Goal: Task Accomplishment & Management: Use online tool/utility

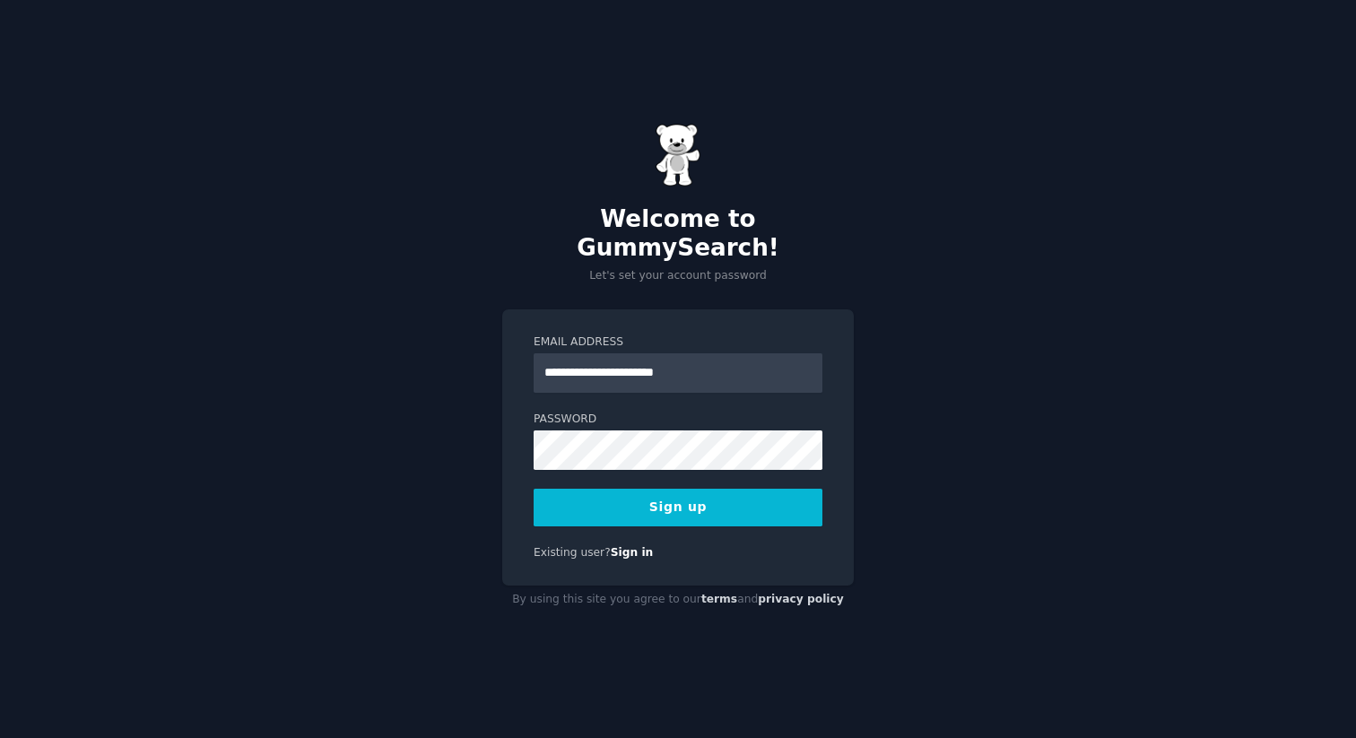
type input "**********"
click at [533, 489] on button "Sign up" at bounding box center [677, 508] width 289 height 38
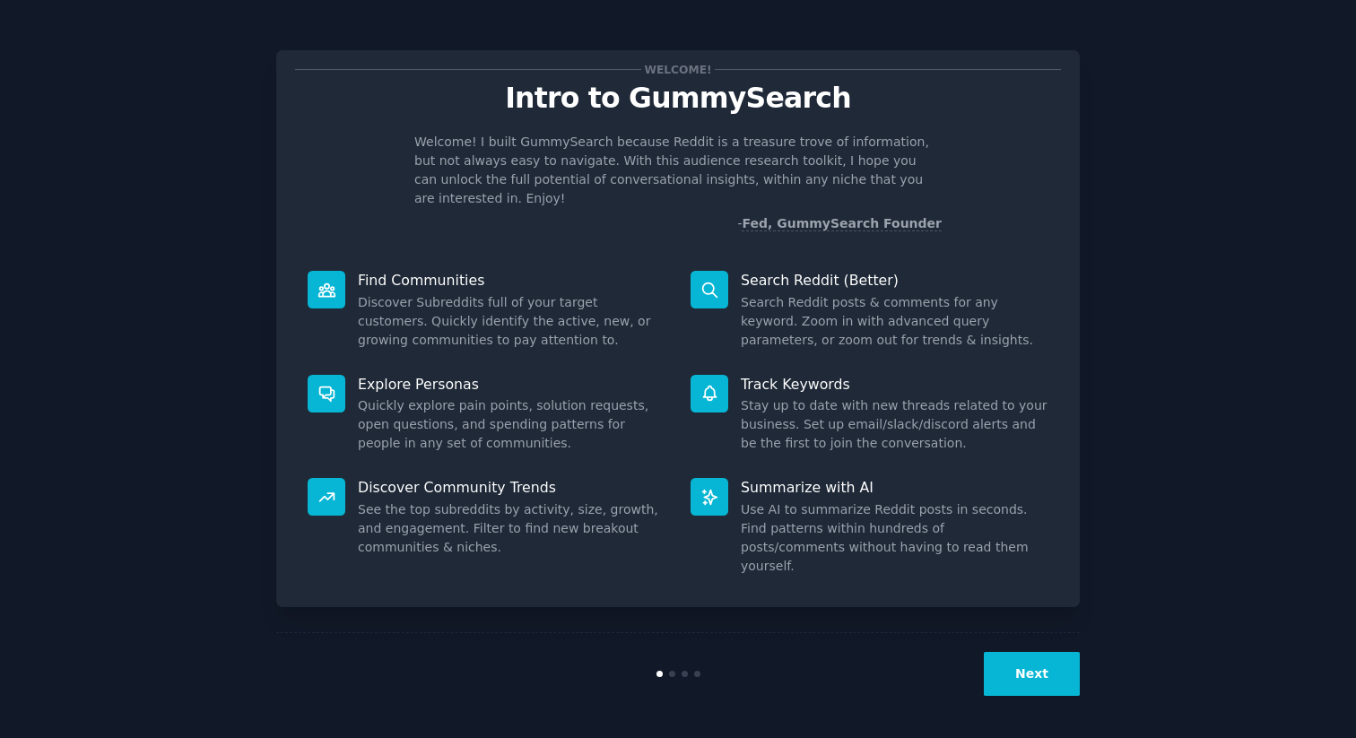
click at [1029, 674] on button "Next" at bounding box center [1032, 674] width 96 height 44
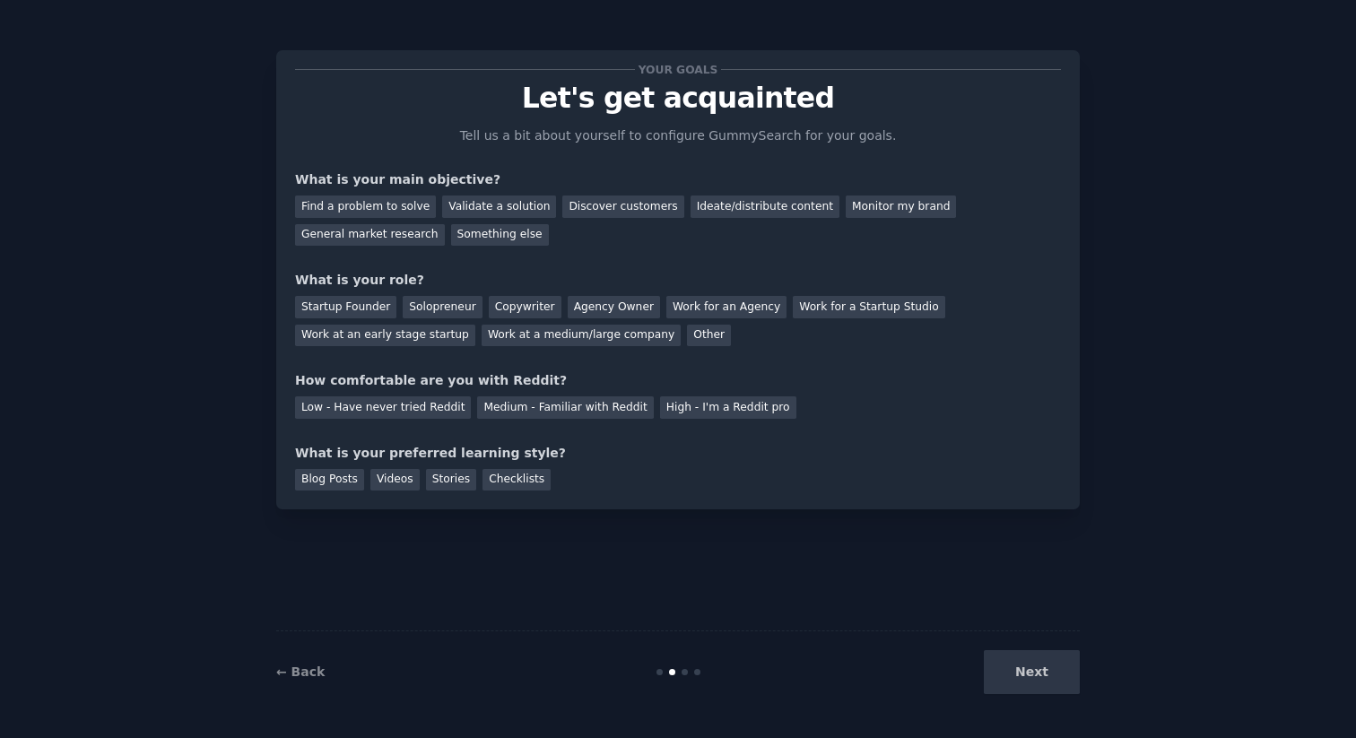
click at [1013, 679] on div "Next" at bounding box center [945, 672] width 268 height 44
click at [389, 199] on div "Find a problem to solve" at bounding box center [365, 206] width 141 height 22
click at [591, 209] on div "Discover customers" at bounding box center [622, 206] width 121 height 22
click at [688, 331] on div "Other" at bounding box center [709, 336] width 44 height 22
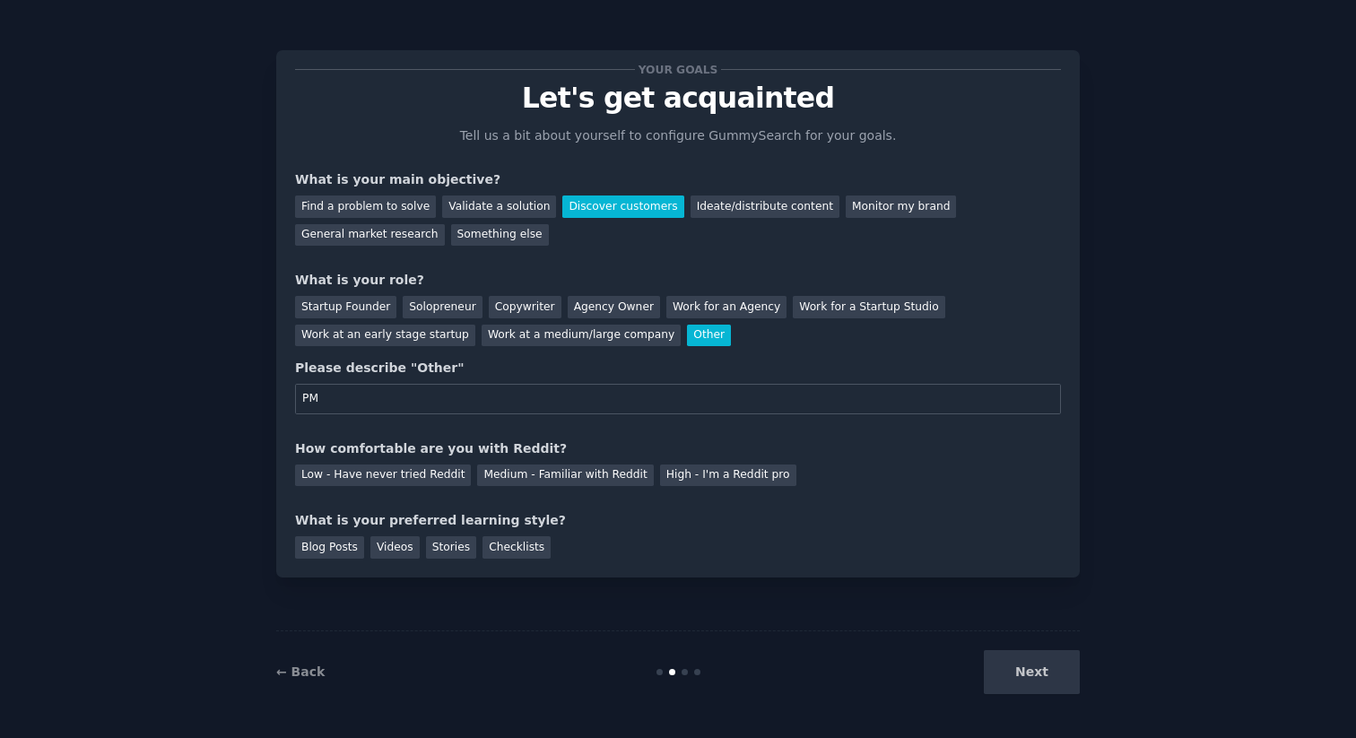
type input "PM"
click at [543, 418] on div "Your goals Let's get acquainted Tell us a bit about yourself to configure Gummy…" at bounding box center [678, 314] width 766 height 490
click at [517, 476] on div "Medium - Familiar with Reddit" at bounding box center [565, 475] width 176 height 22
click at [334, 547] on div "Blog Posts" at bounding box center [329, 547] width 69 height 22
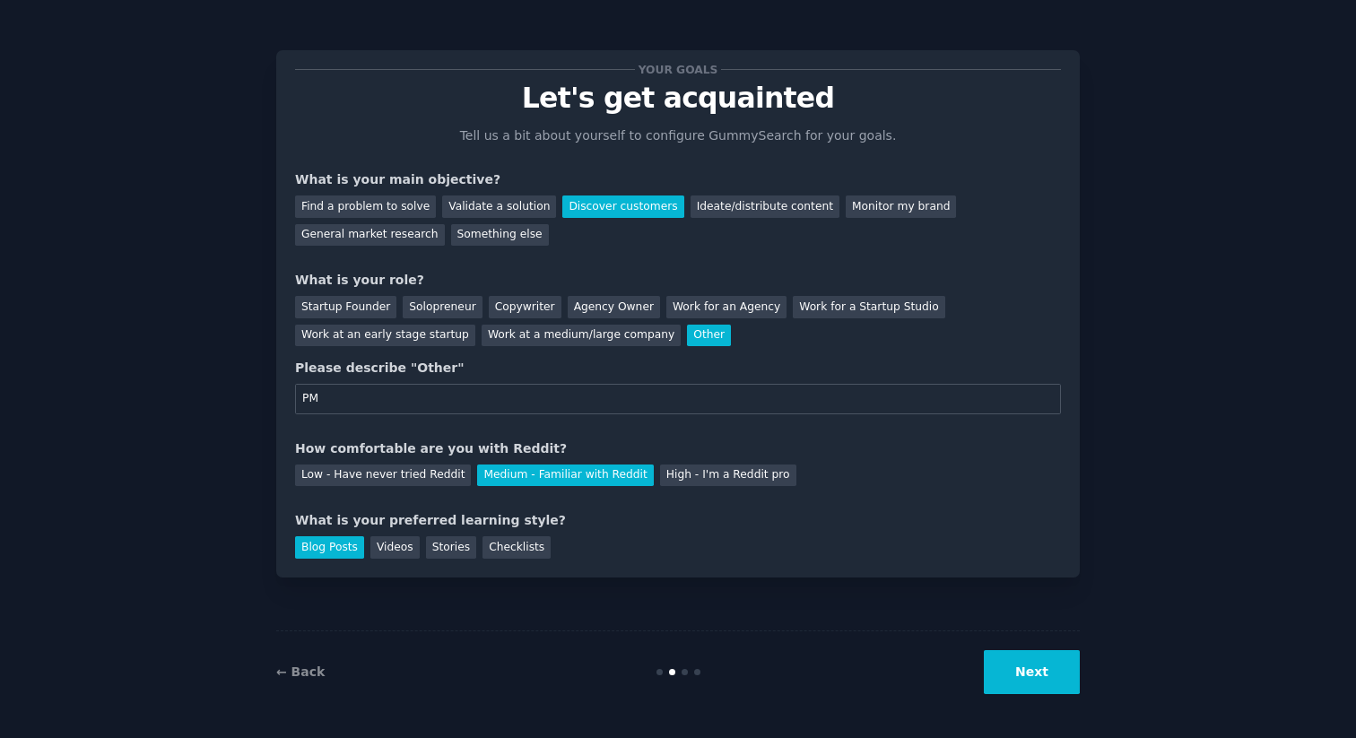
click at [1076, 682] on button "Next" at bounding box center [1032, 672] width 96 height 44
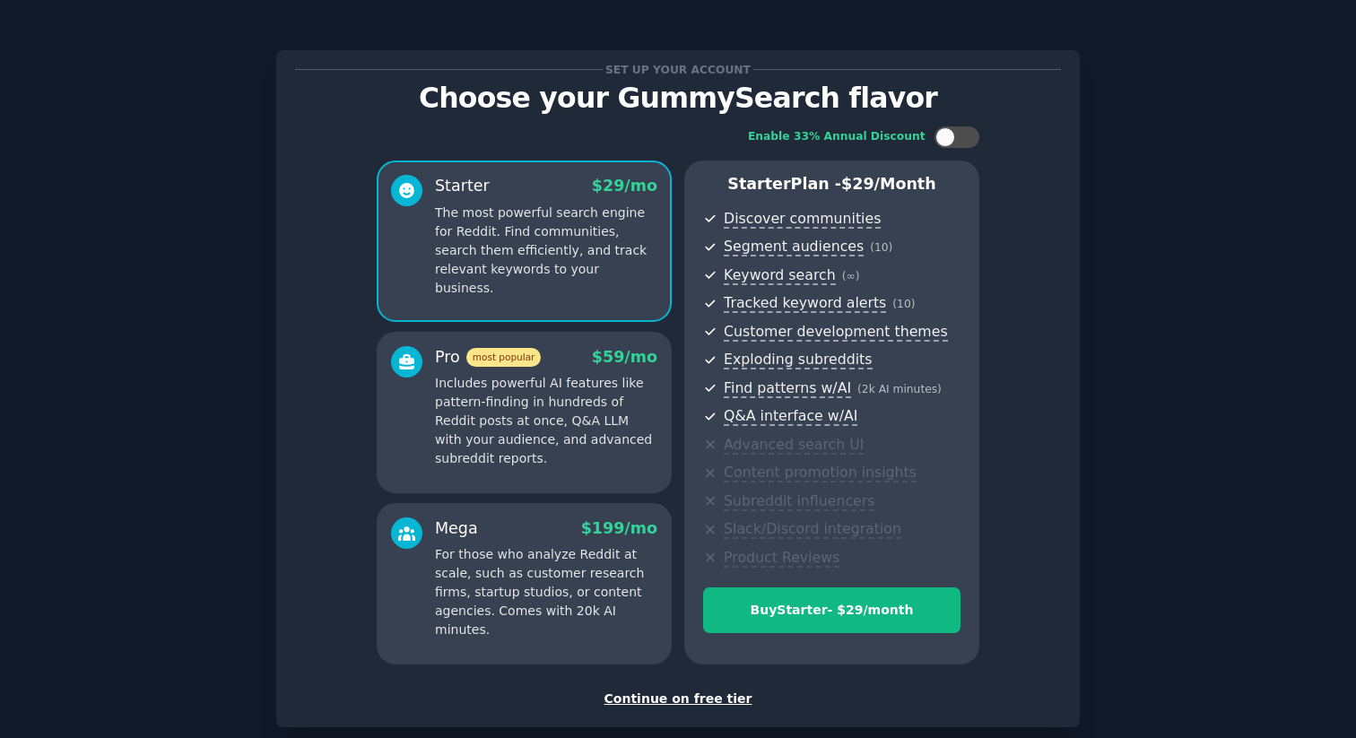
click at [665, 703] on div "Continue on free tier" at bounding box center [678, 698] width 766 height 19
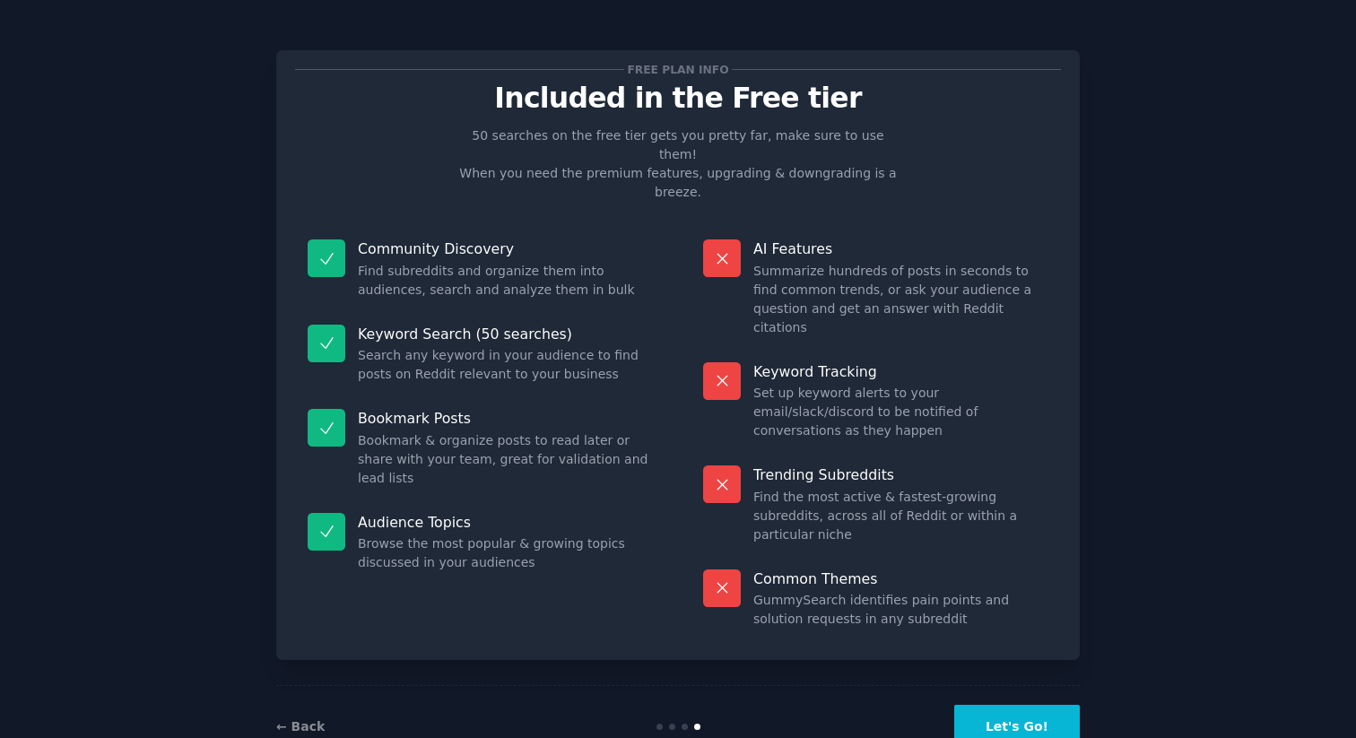
click at [1009, 705] on button "Let's Go!" at bounding box center [1017, 727] width 126 height 44
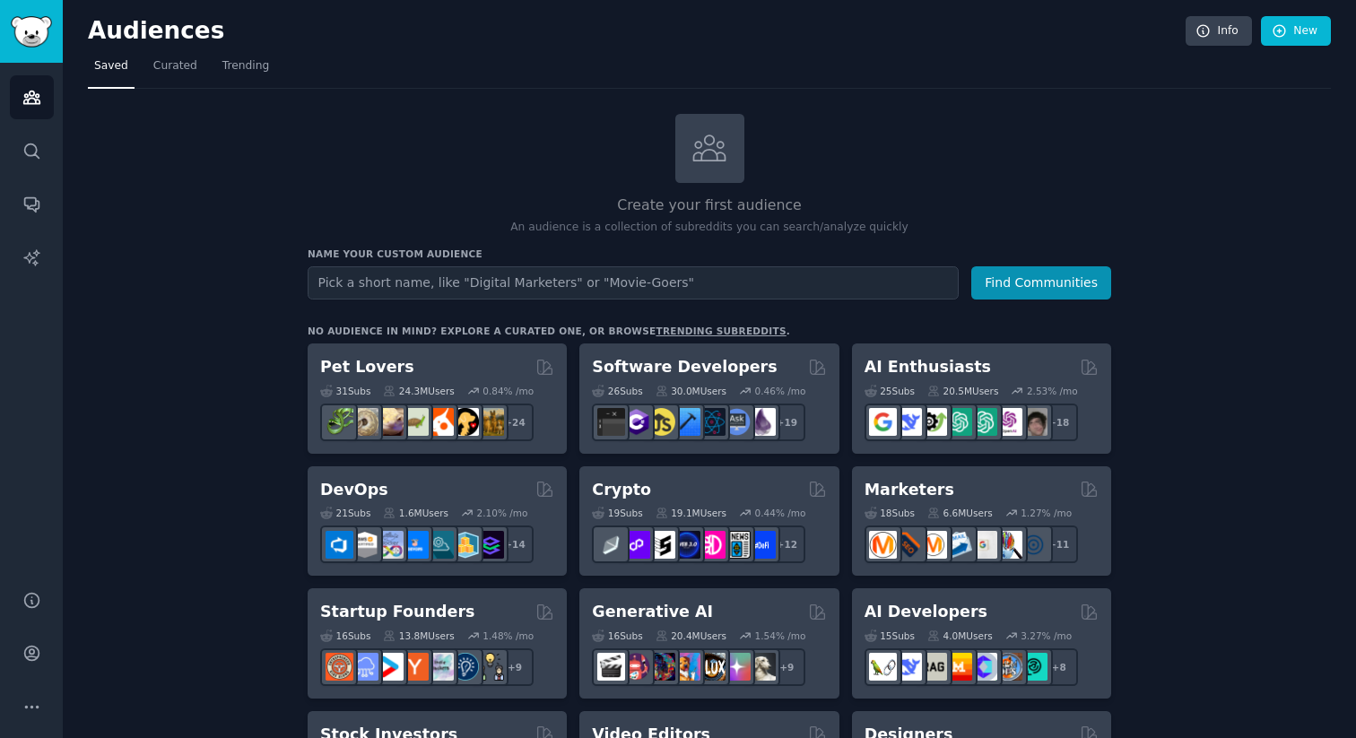
click at [605, 273] on input "text" at bounding box center [633, 282] width 651 height 33
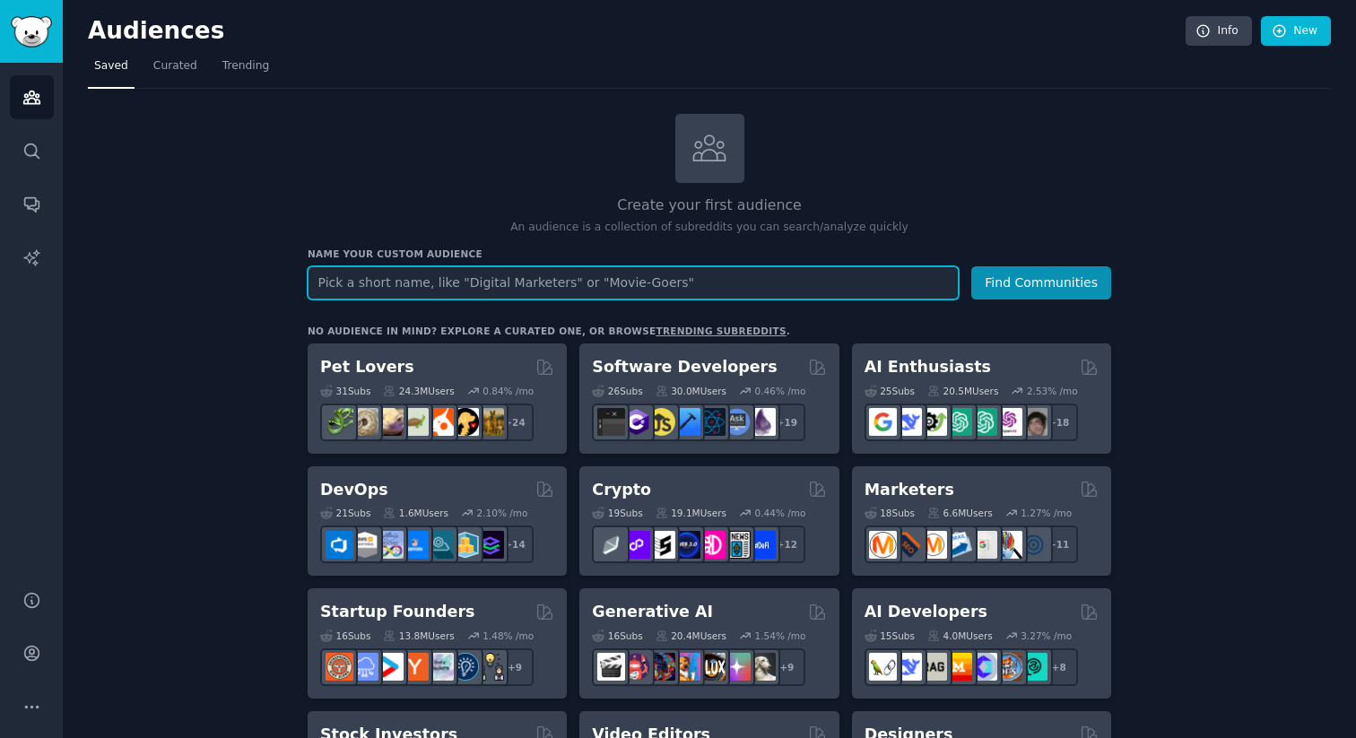
click at [535, 279] on input "text" at bounding box center [633, 282] width 651 height 33
type input "Boiler Cover"
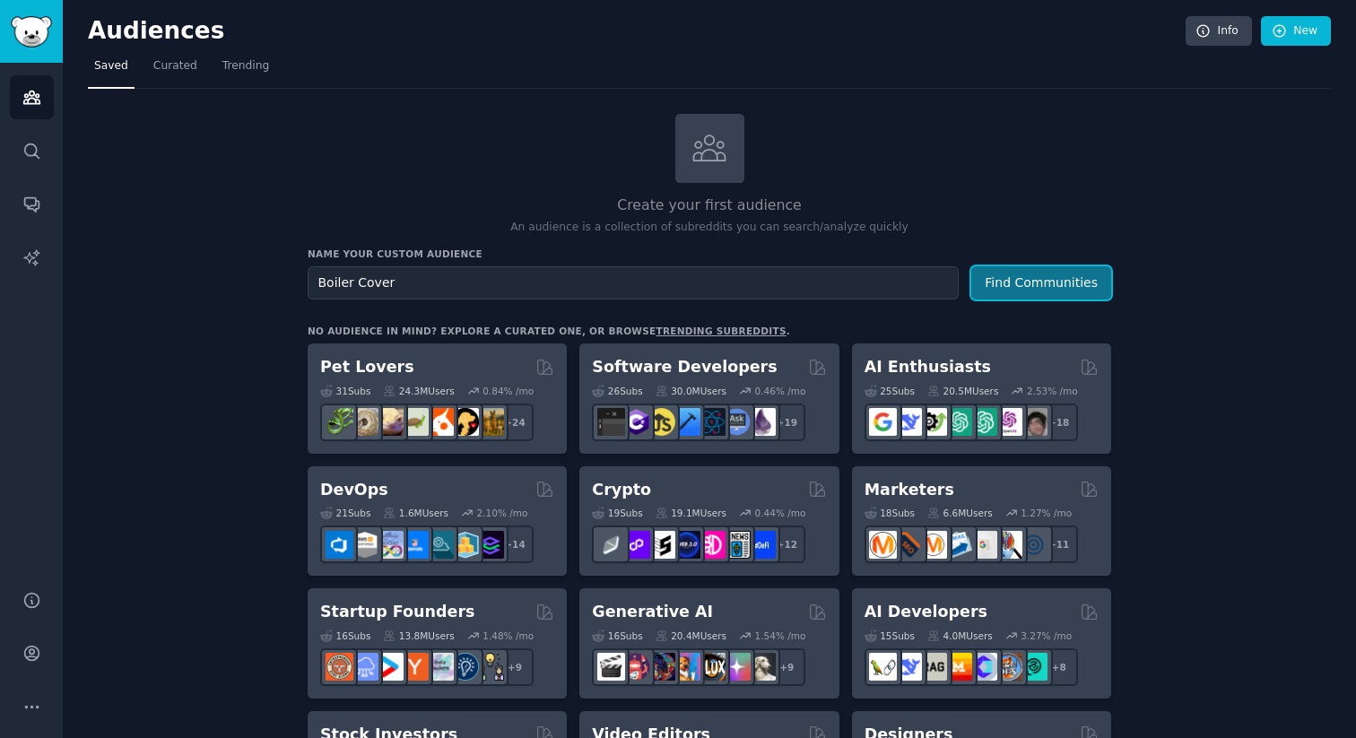
click at [1025, 280] on button "Find Communities" at bounding box center [1041, 282] width 140 height 33
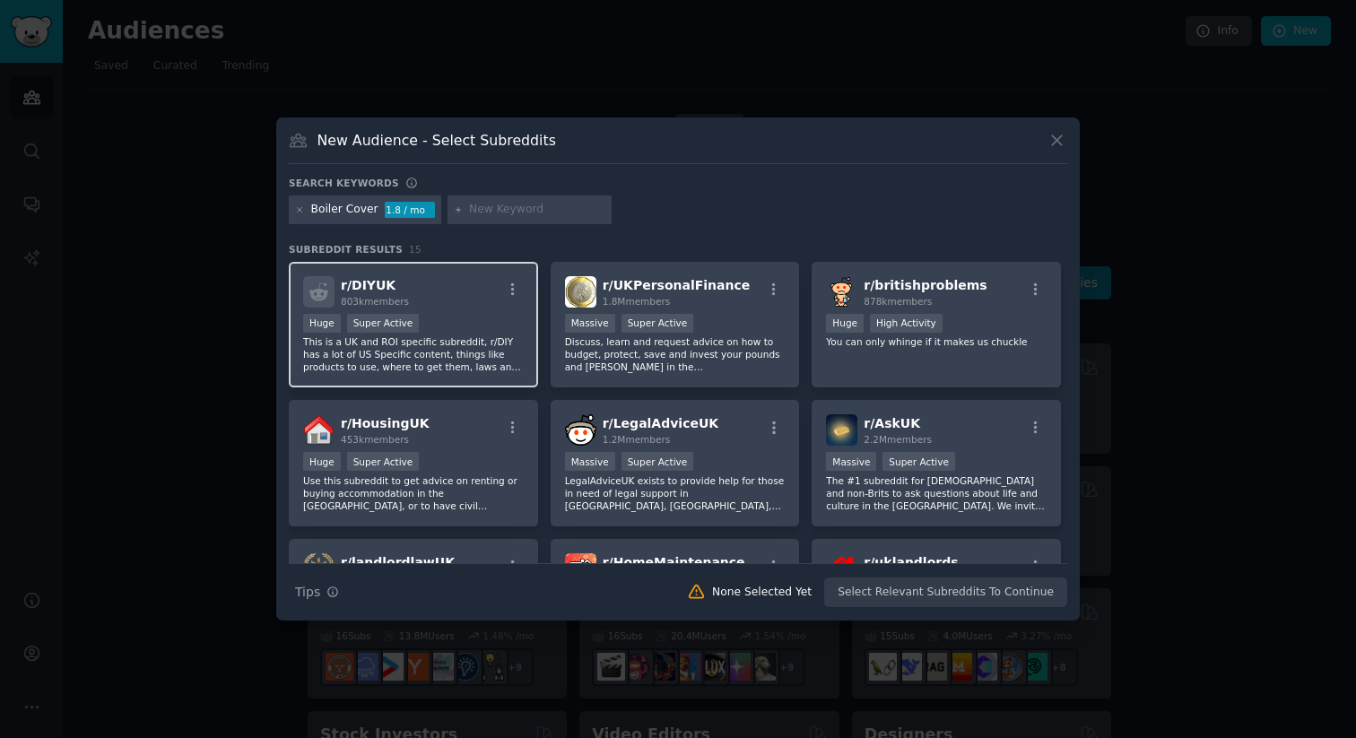
click at [469, 341] on p "This is a UK and ROI specific subreddit, r/DIY has a lot of US Specific content…" at bounding box center [413, 354] width 221 height 38
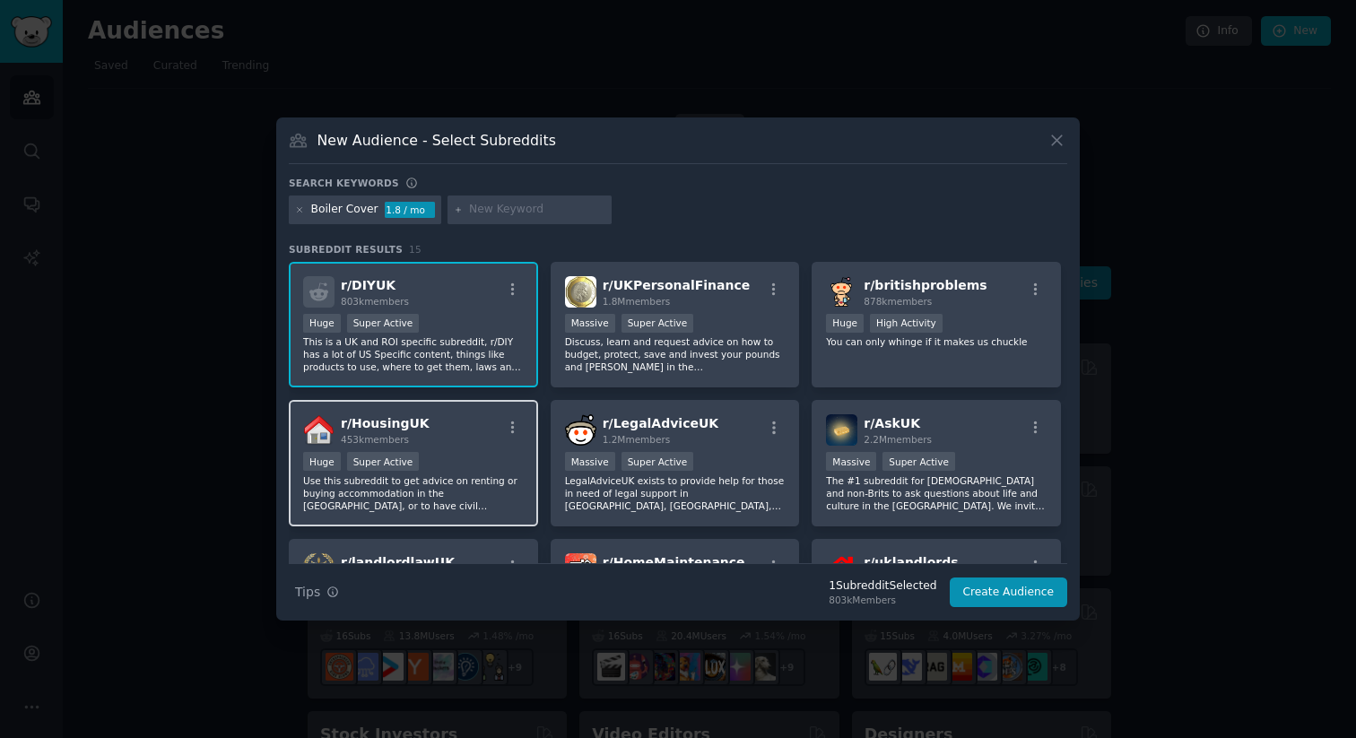
click at [469, 462] on div "Huge Super Active" at bounding box center [413, 463] width 221 height 22
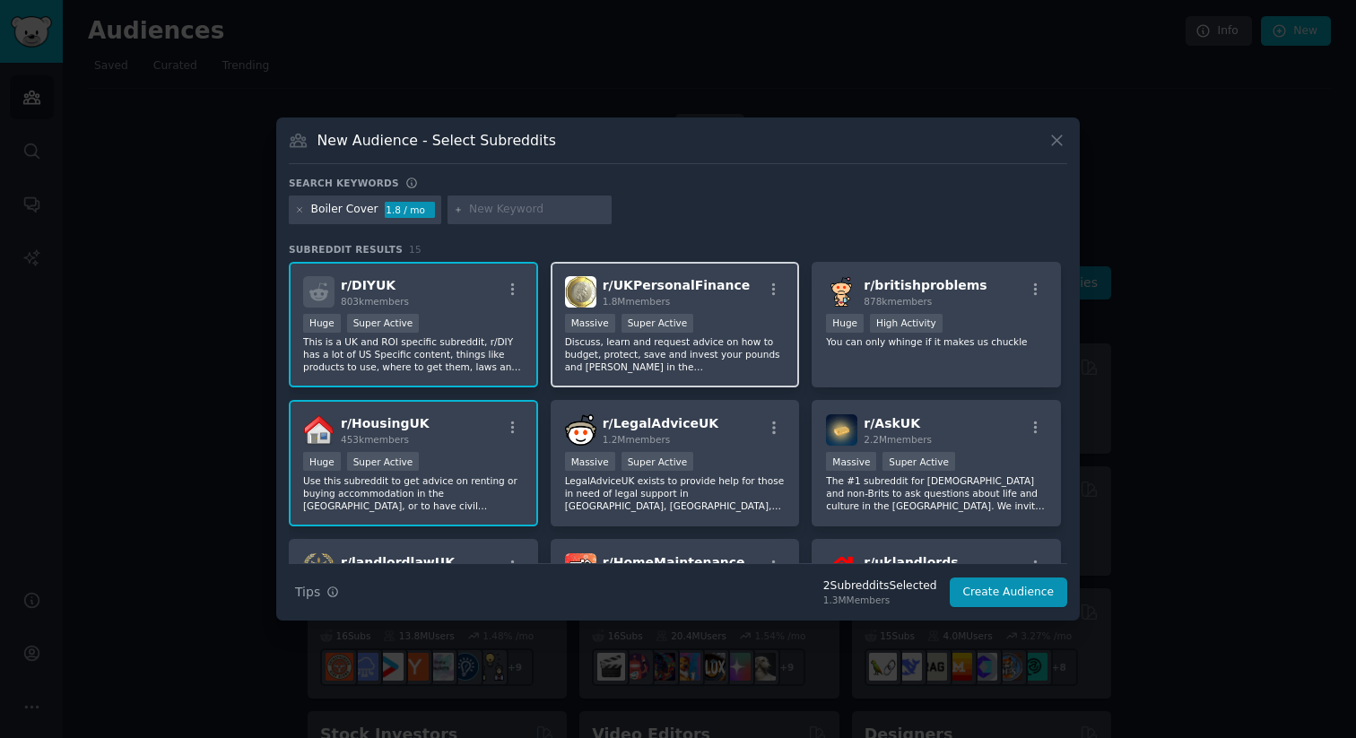
click at [681, 337] on p "Discuss, learn and request advice on how to budget, protect, save and invest yo…" at bounding box center [675, 354] width 221 height 38
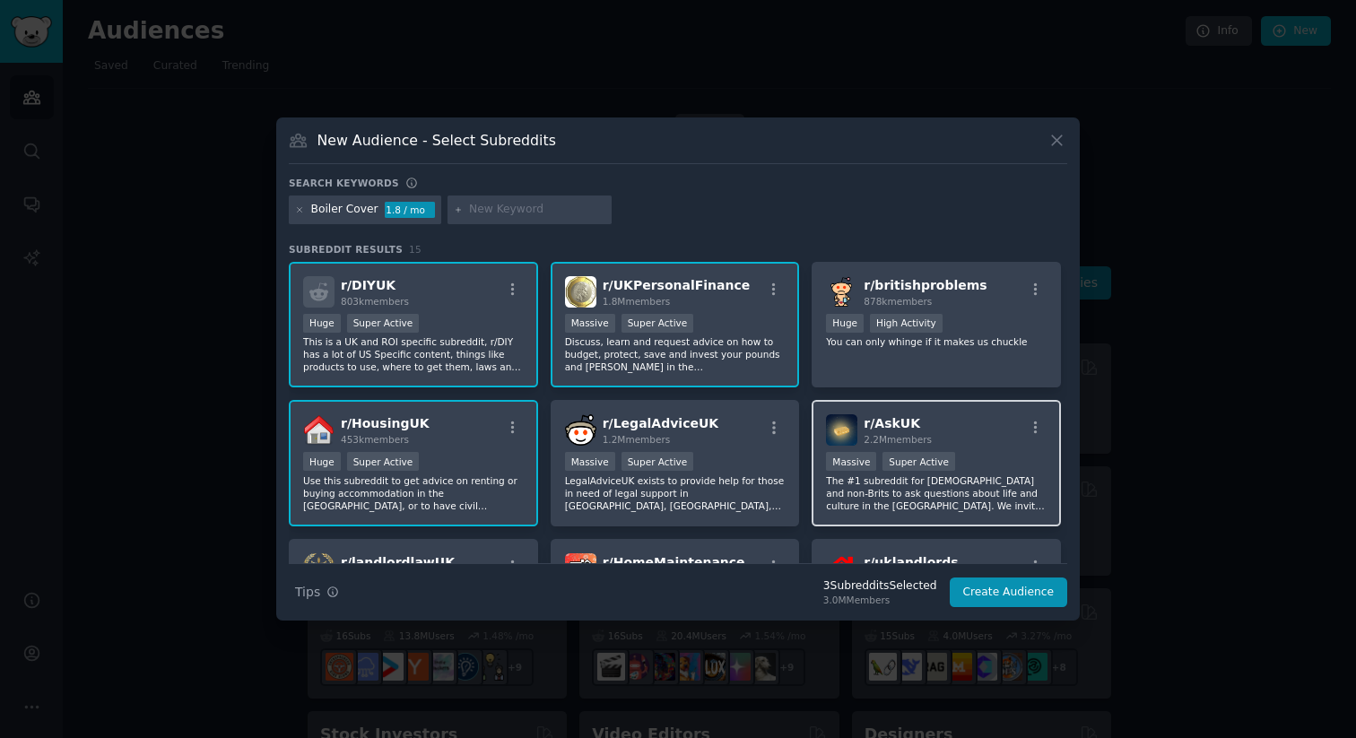
click at [994, 434] on div "r/ AskUK 2.2M members" at bounding box center [936, 429] width 221 height 31
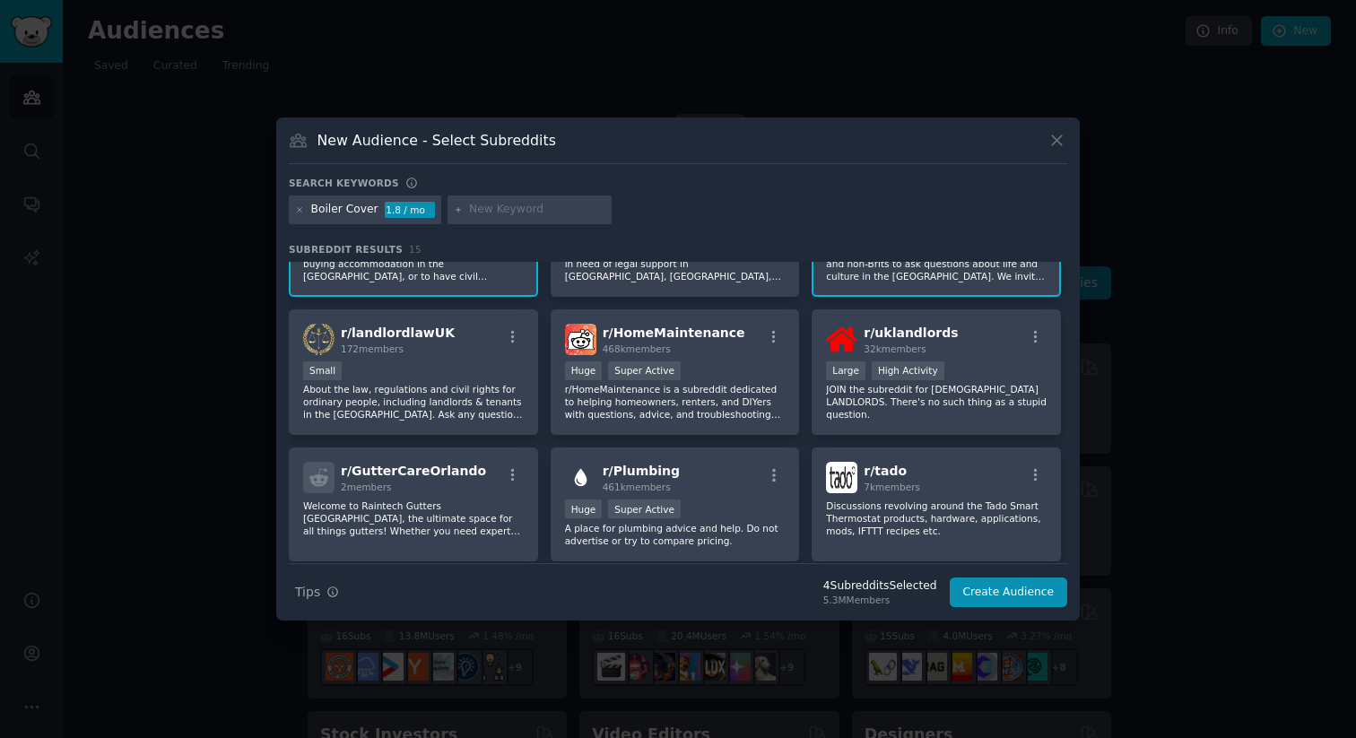
scroll to position [237, 0]
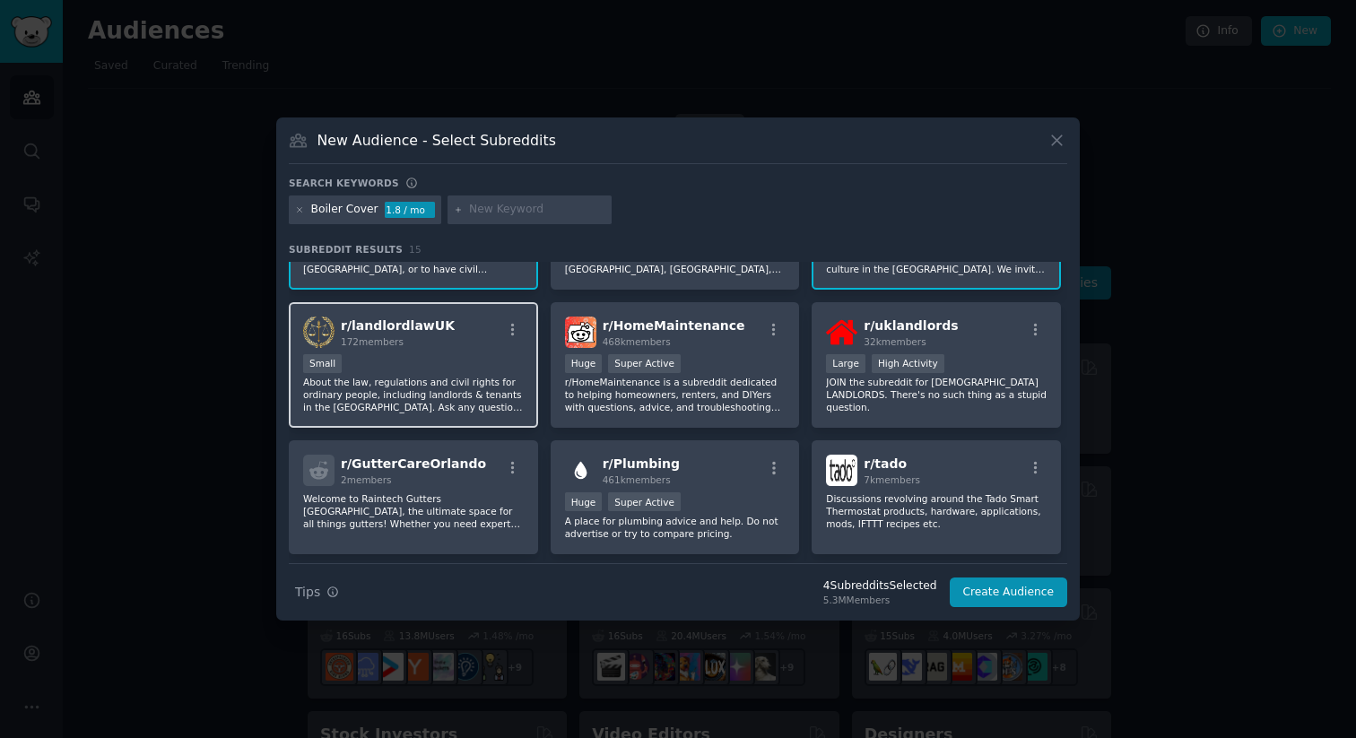
click at [502, 377] on p "About the law, regulations and civil rights for ordinary people, including land…" at bounding box center [413, 395] width 221 height 38
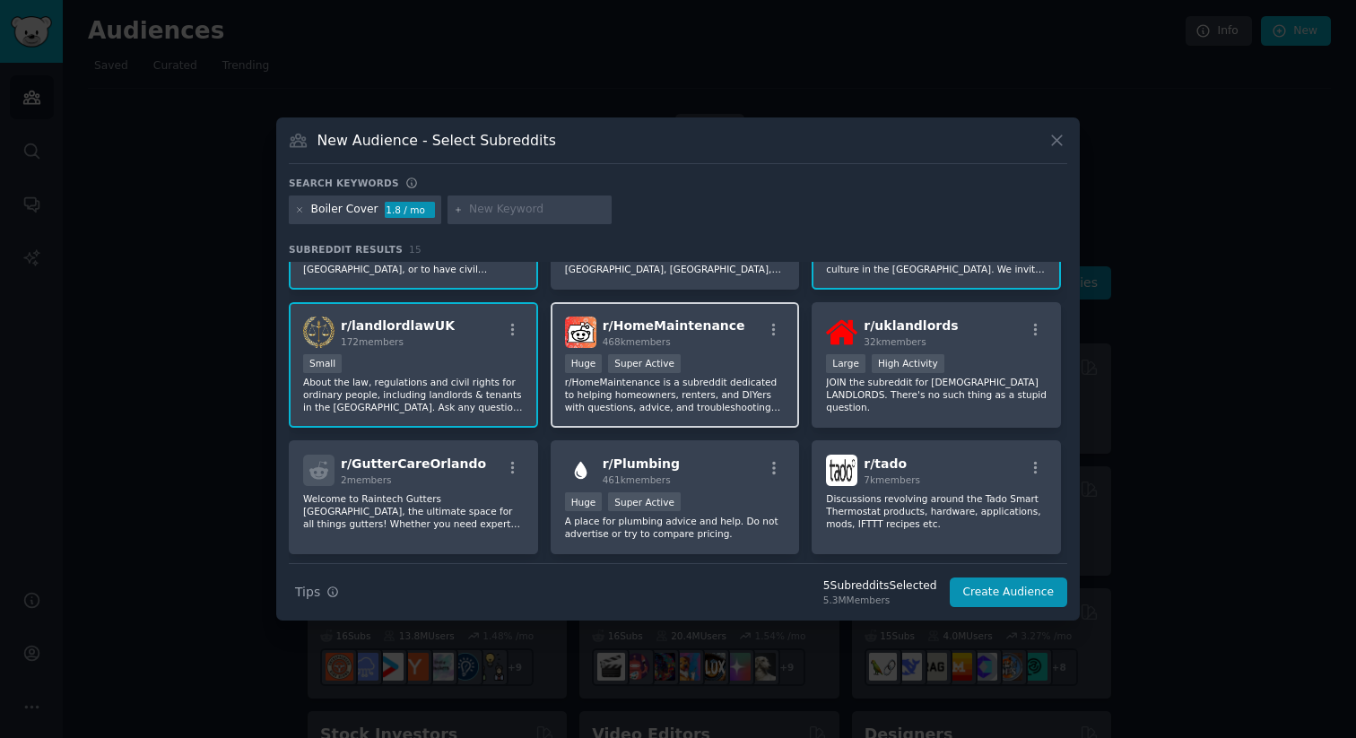
click at [711, 365] on div ">= 95th percentile for submissions / day Huge Super Active" at bounding box center [675, 365] width 221 height 22
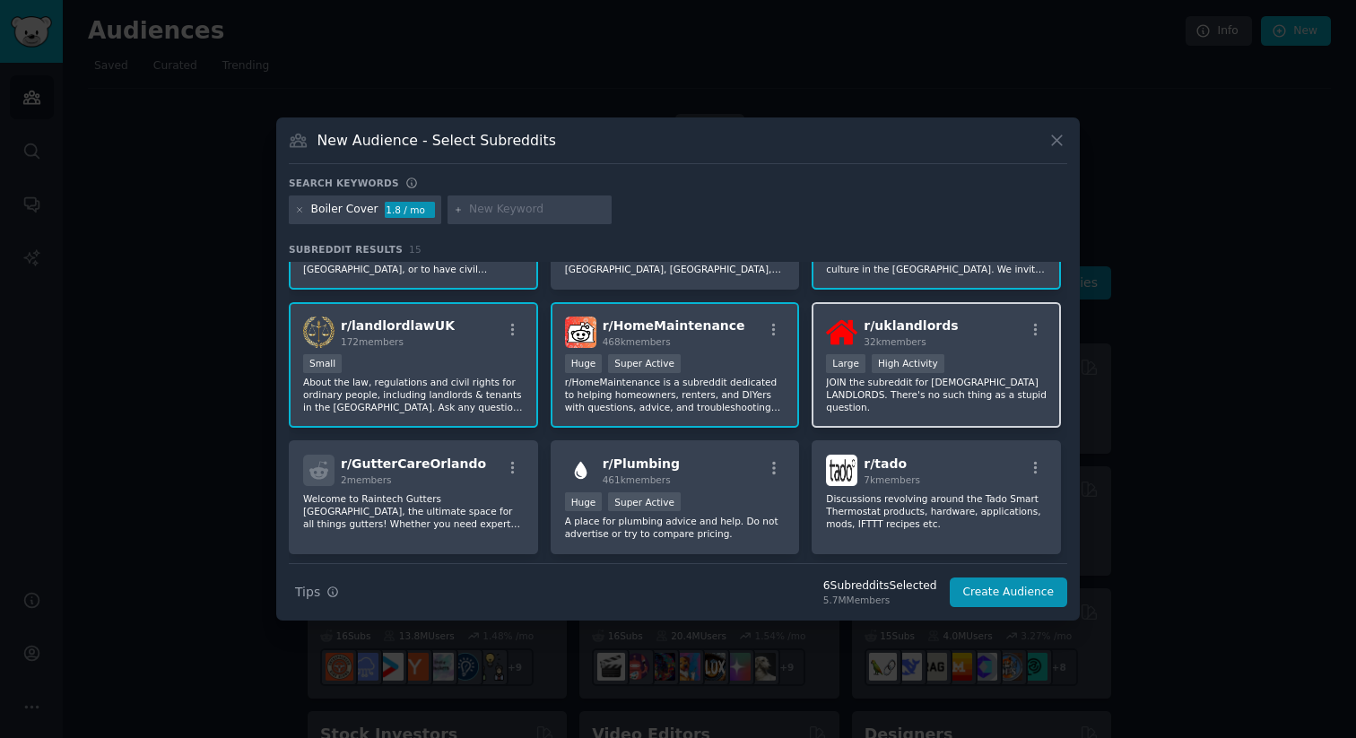
click at [937, 403] on div "r/ uklandlords 32k members Large High Activity JOIN the subreddit for UK LANDLO…" at bounding box center [935, 365] width 249 height 126
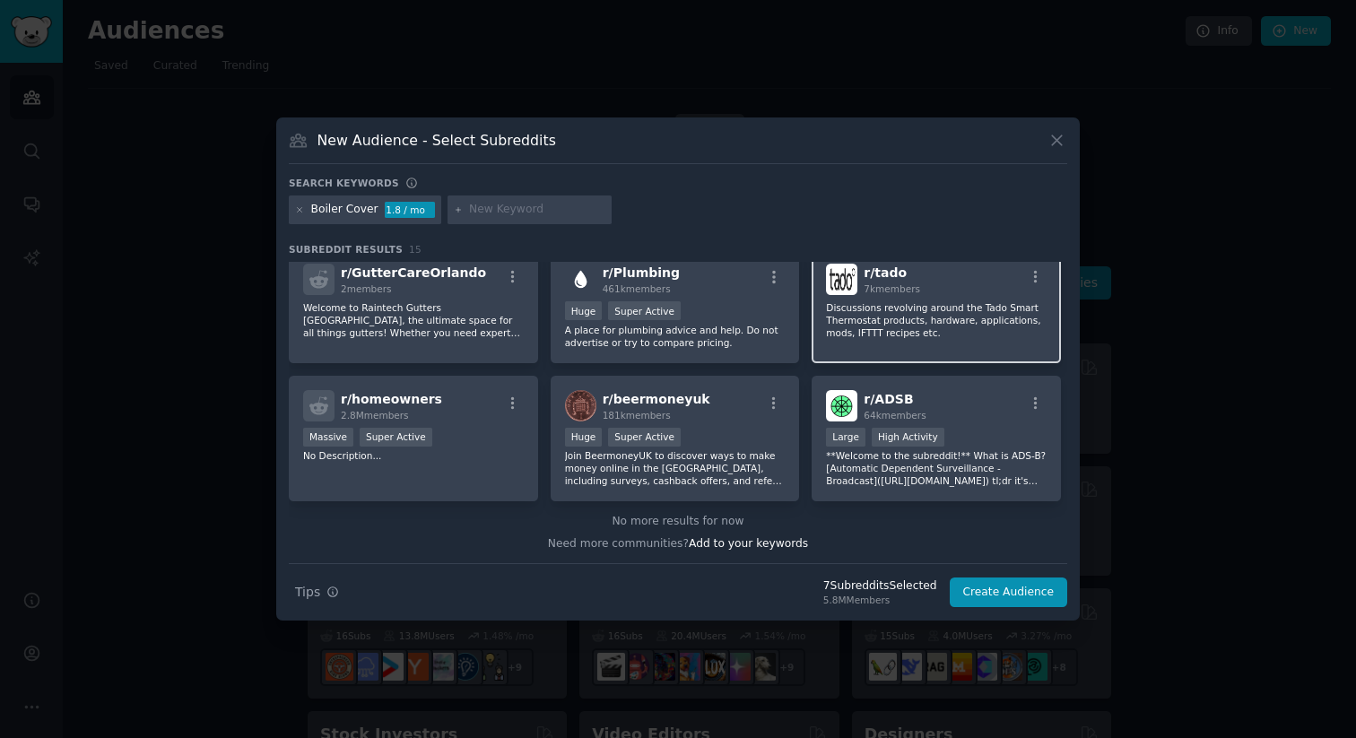
scroll to position [429, 0]
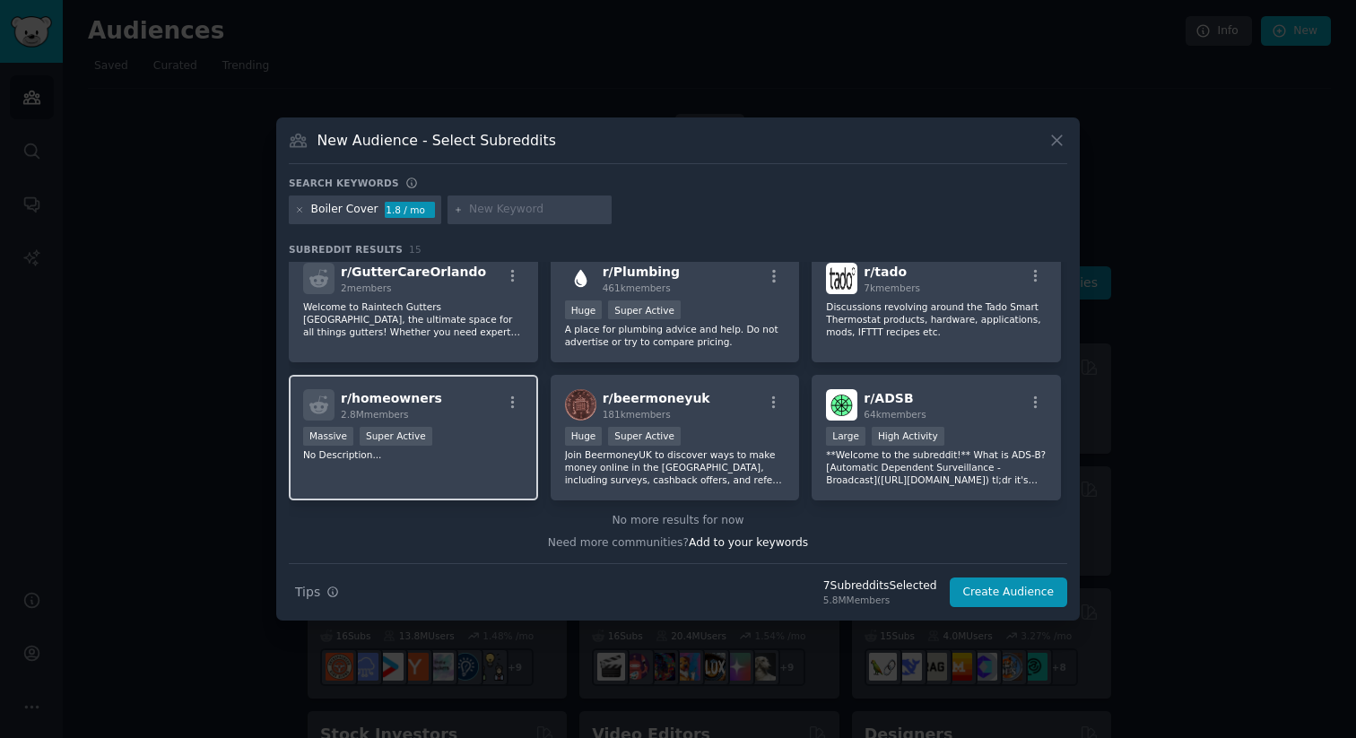
click at [435, 451] on p "No Description..." at bounding box center [413, 454] width 221 height 13
click at [998, 594] on button "Create Audience" at bounding box center [1009, 592] width 118 height 30
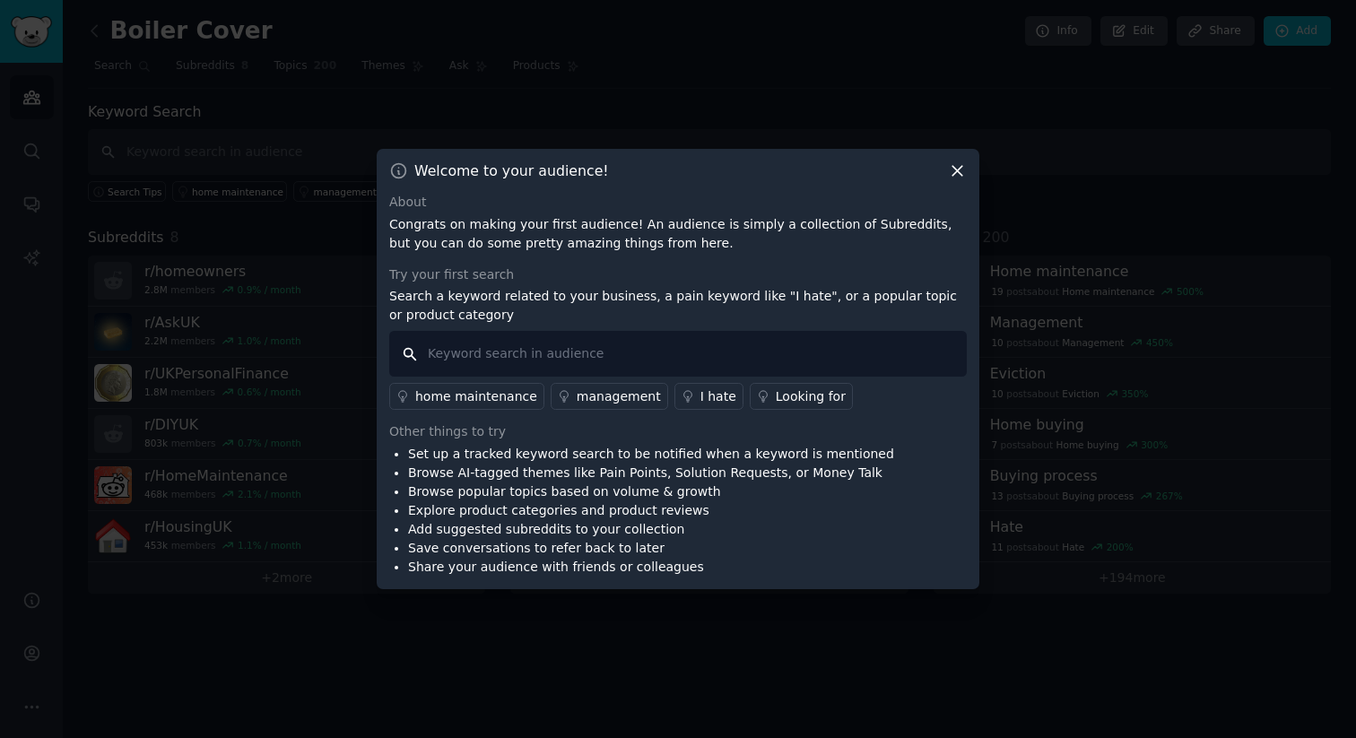
click at [654, 349] on input "text" at bounding box center [677, 354] width 577 height 46
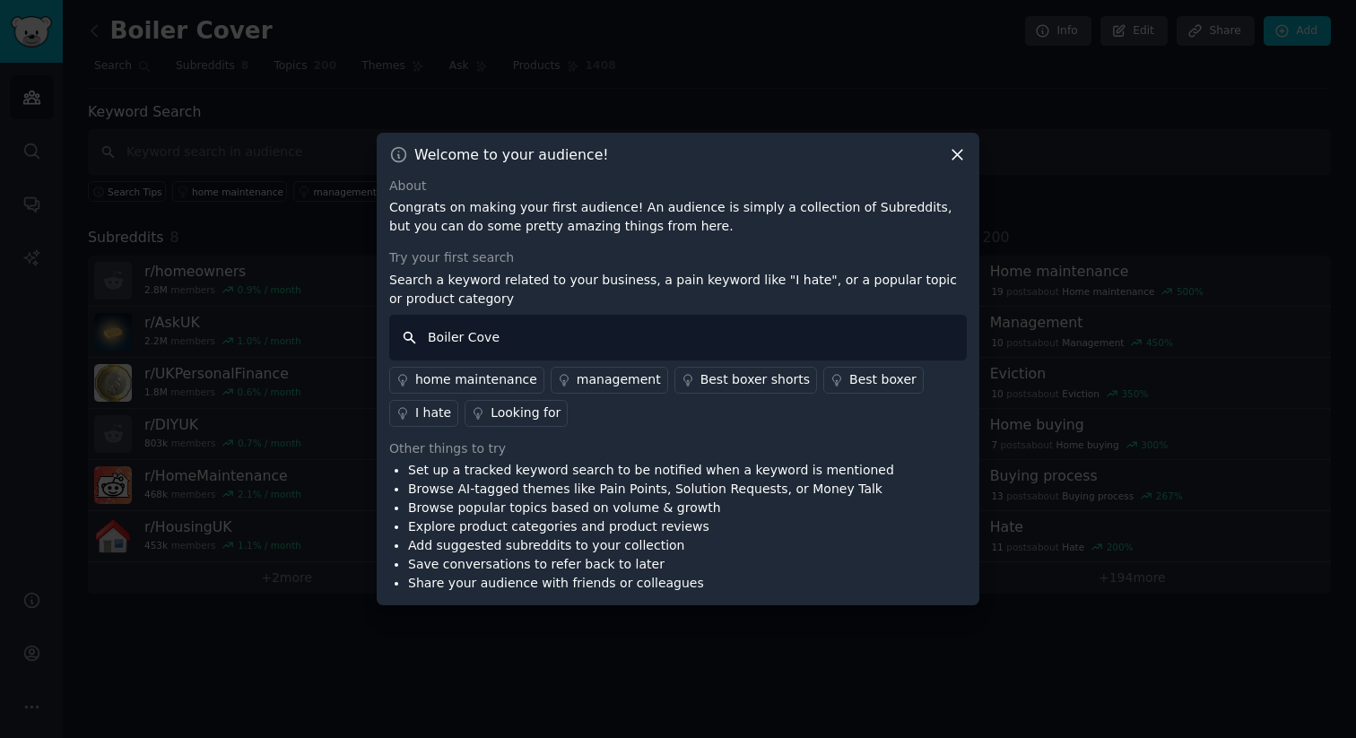
type input "Boiler Cover"
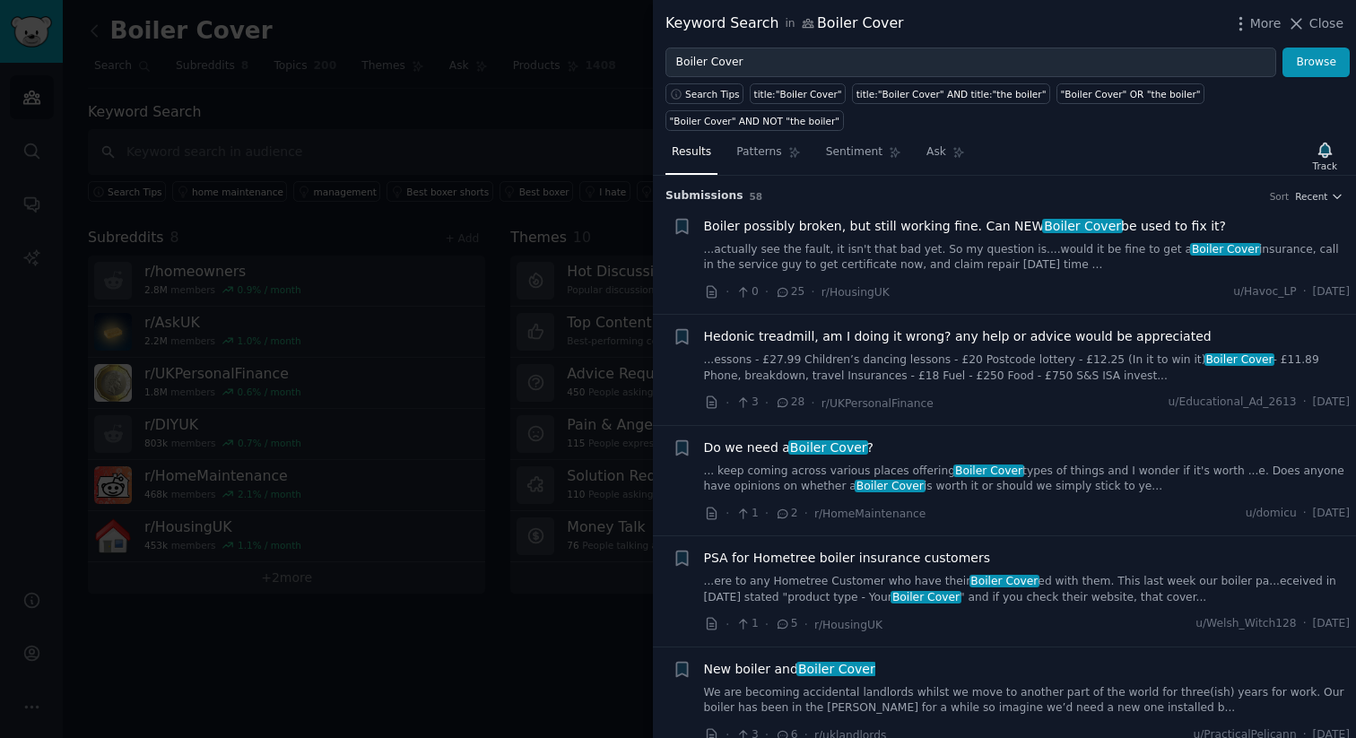
click at [906, 481] on link "... keep coming across various places offering Boiler Cover types of things and…" at bounding box center [1027, 479] width 646 height 31
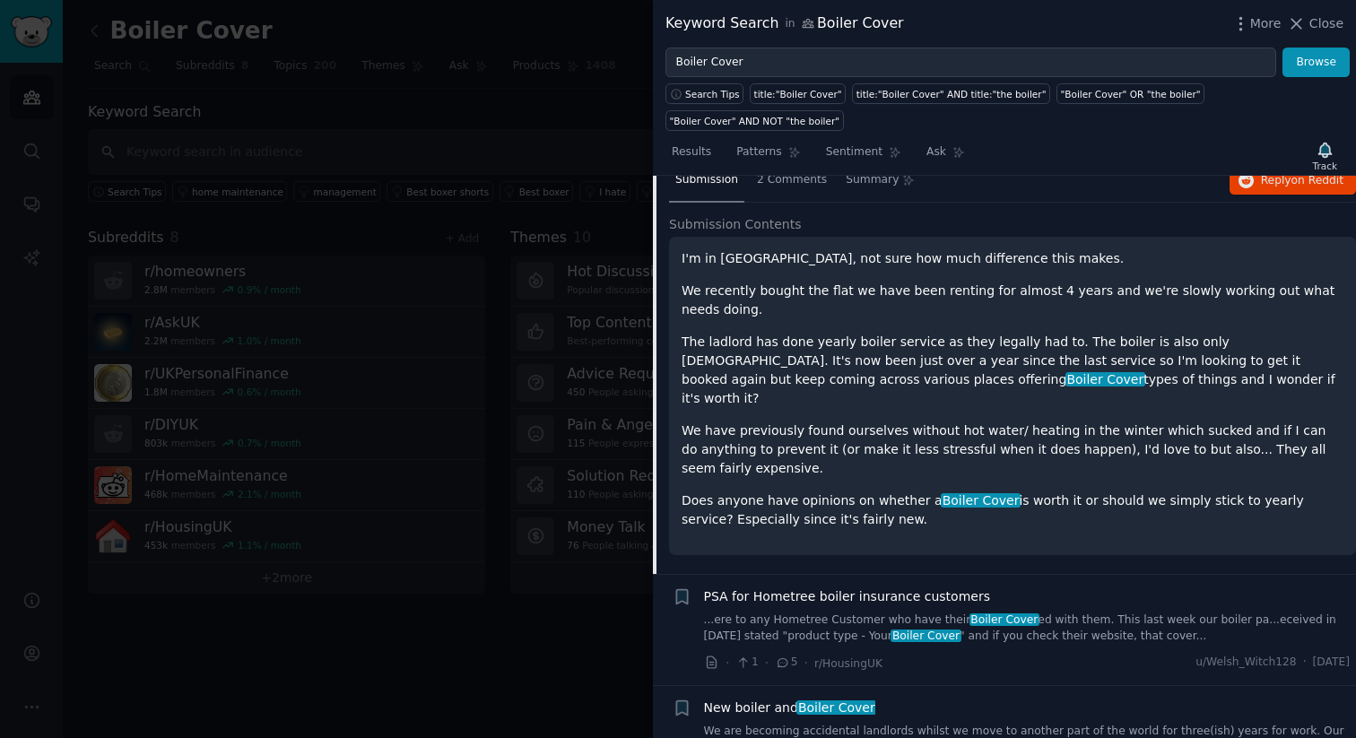
scroll to position [368, 0]
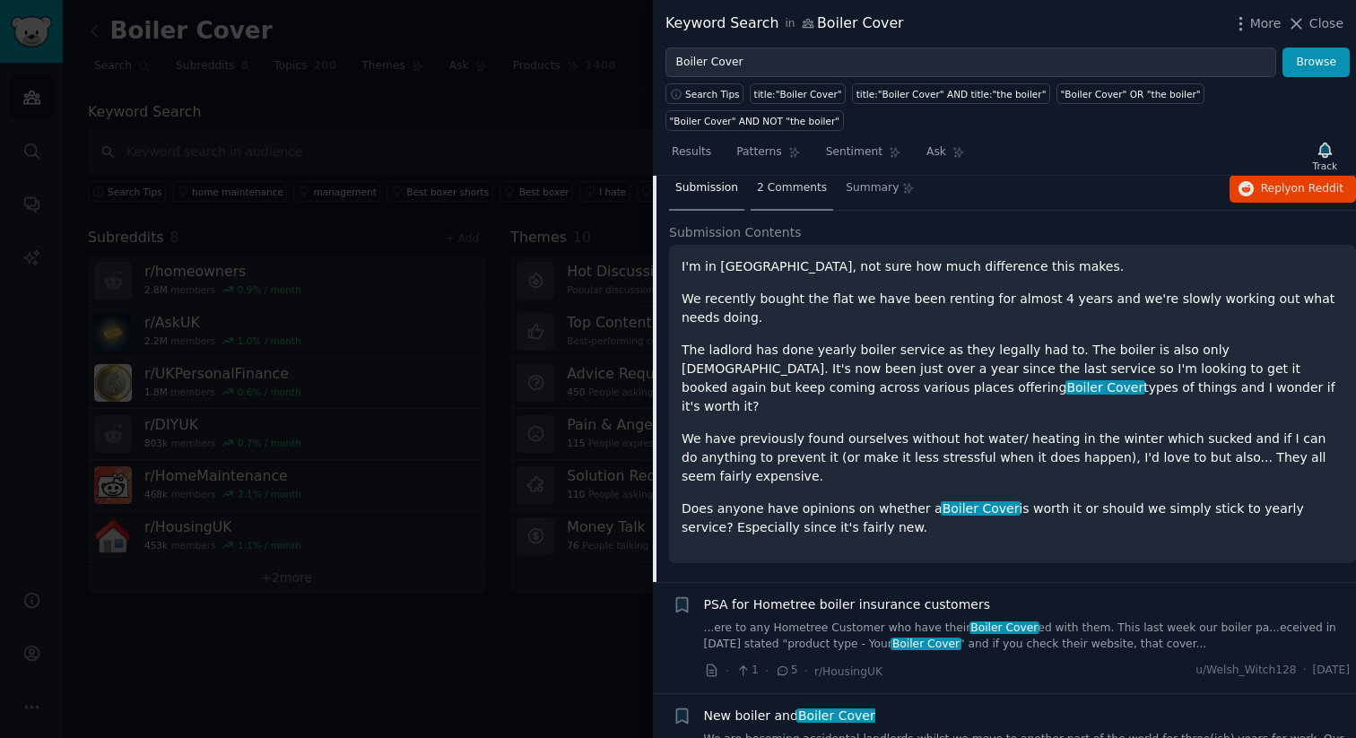
click at [773, 182] on span "2 Comments" at bounding box center [792, 188] width 70 height 16
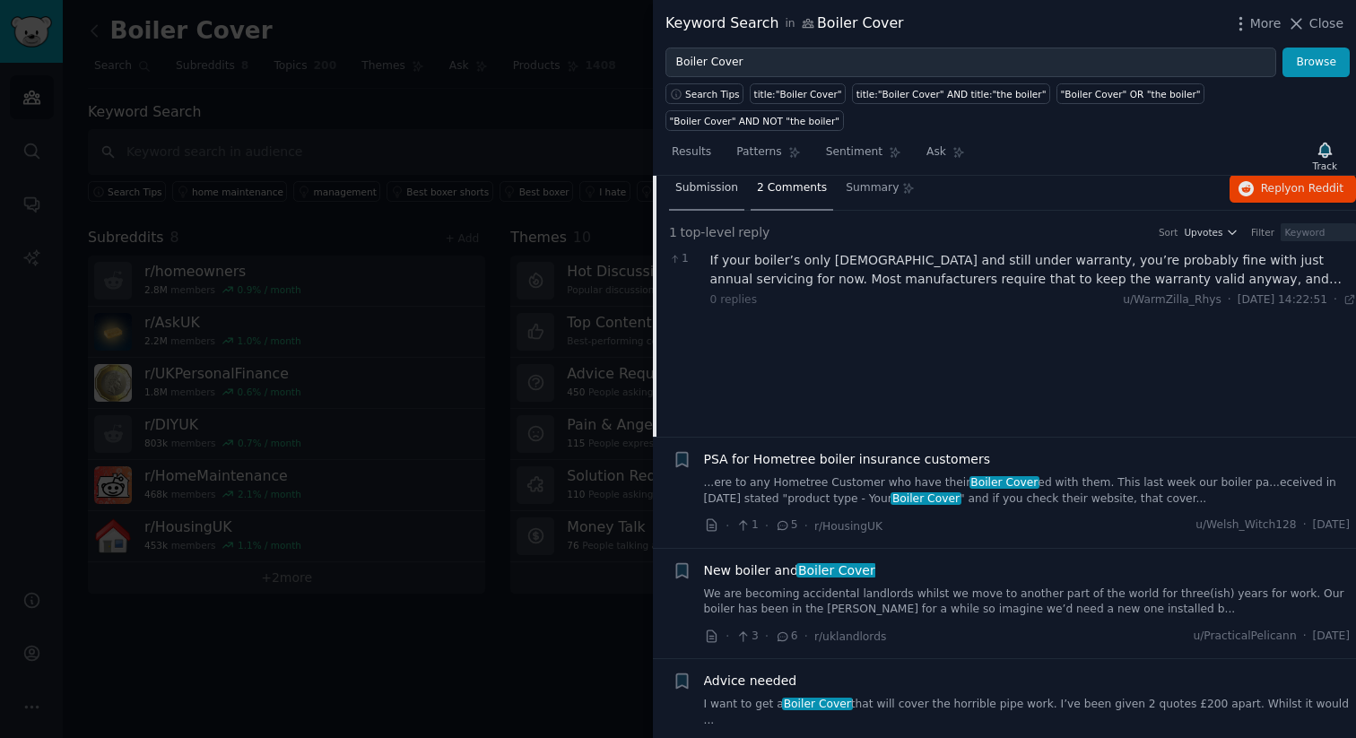
click at [721, 192] on span "Submission" at bounding box center [706, 188] width 63 height 16
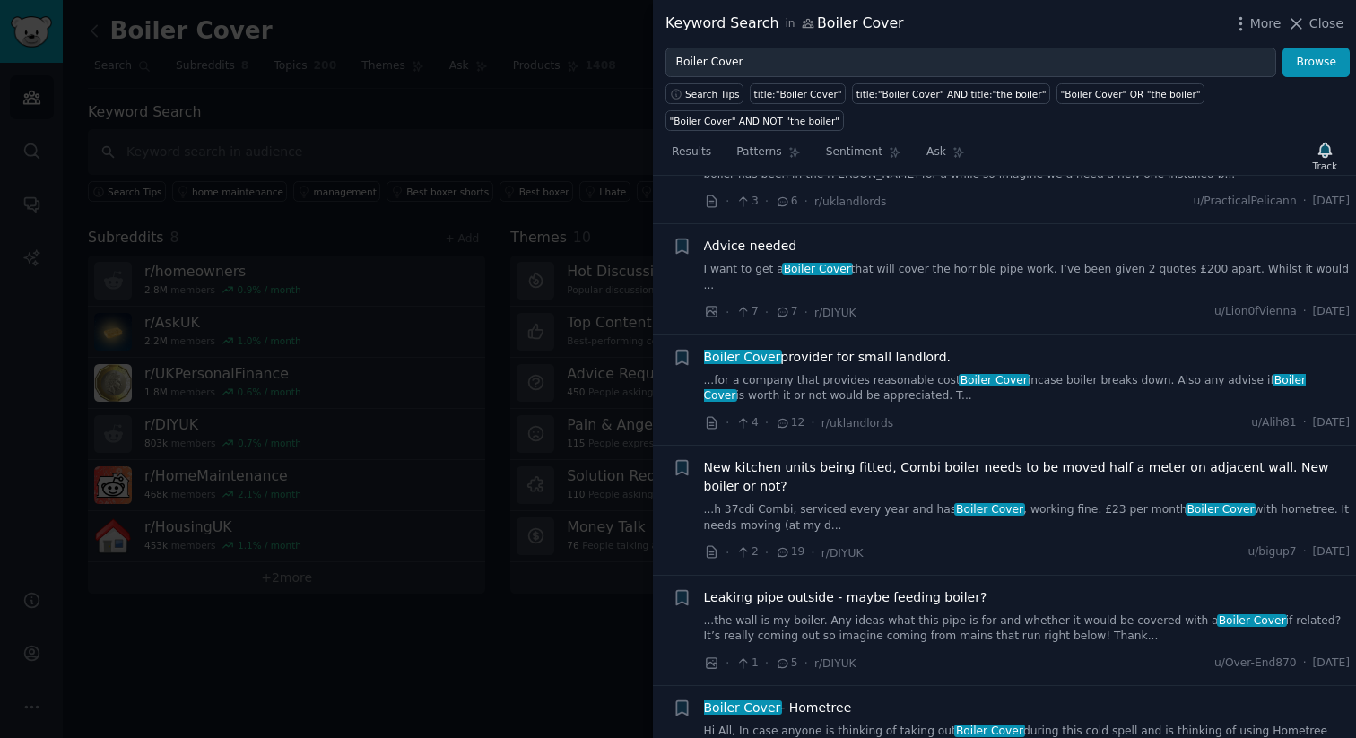
scroll to position [1138, 0]
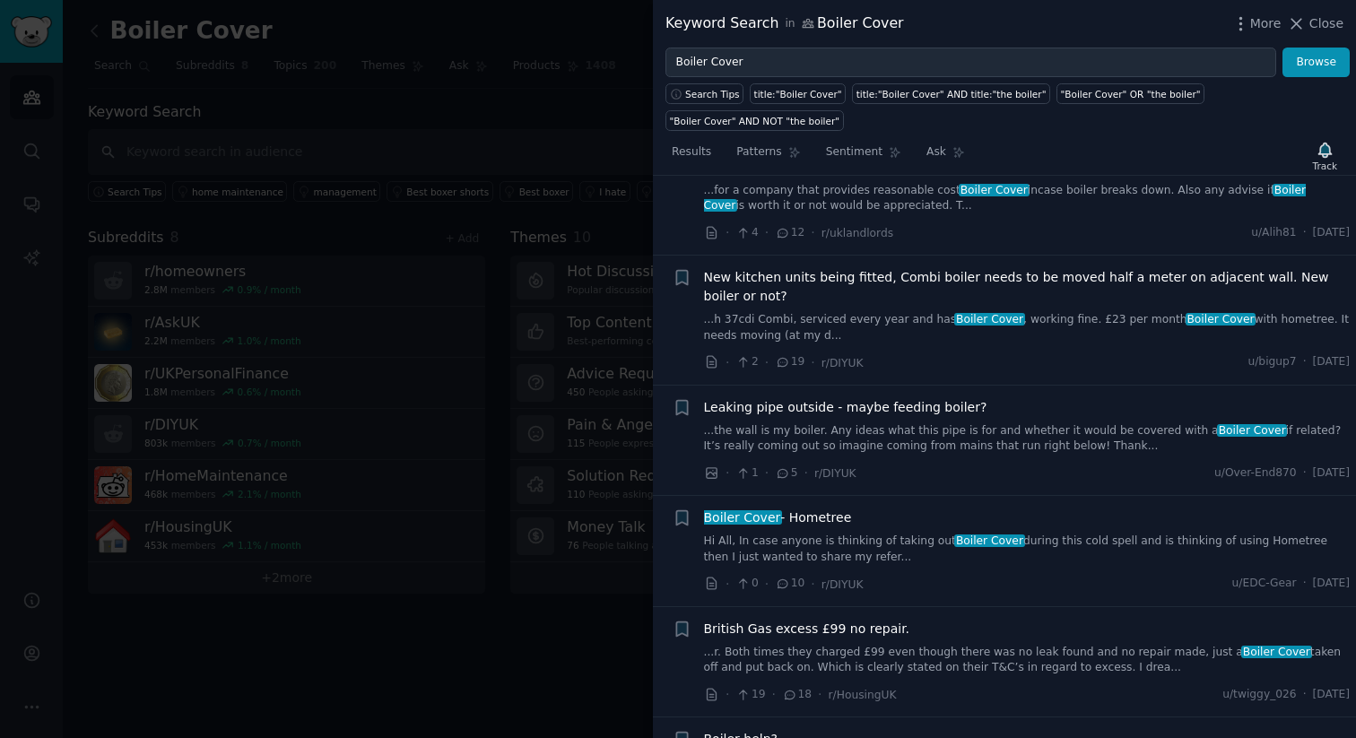
click at [875, 533] on link "Hi All, In case anyone is thinking of taking out Boiler Cover during this cold …" at bounding box center [1027, 548] width 646 height 31
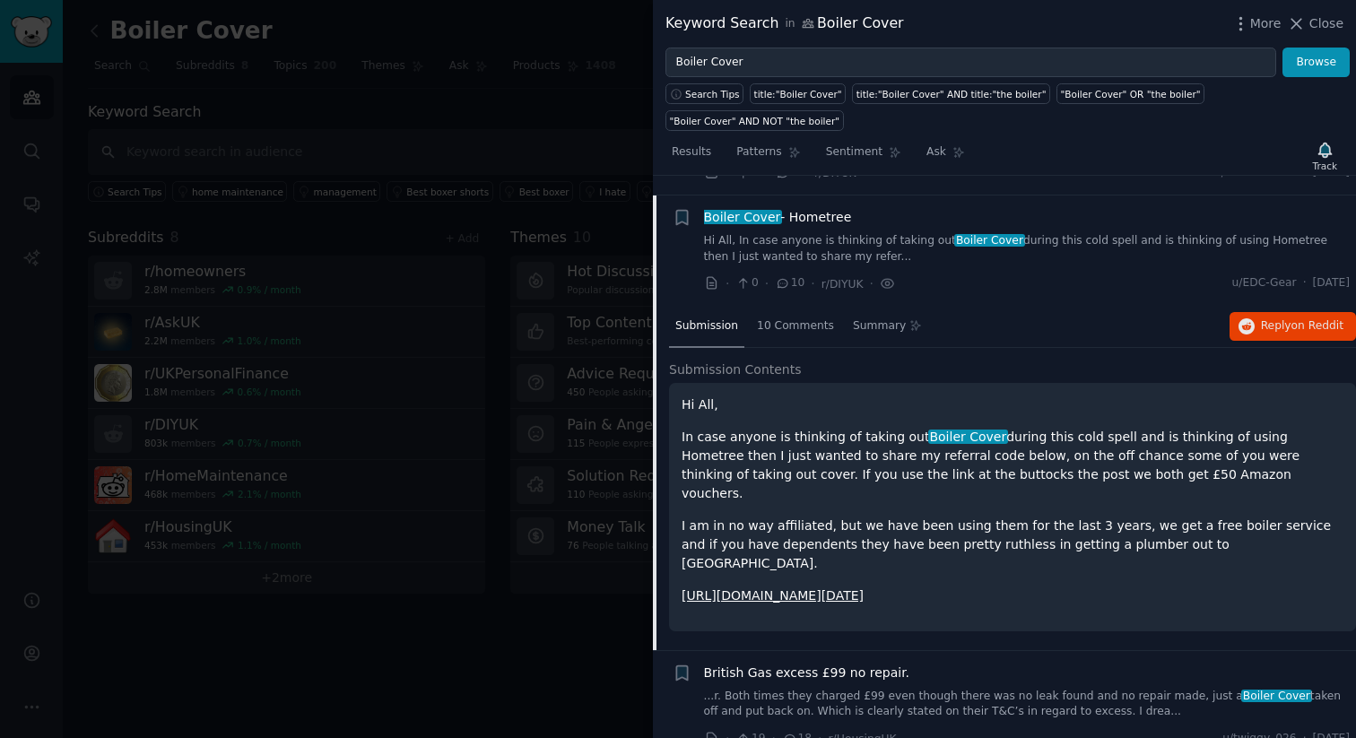
scroll to position [1028, 0]
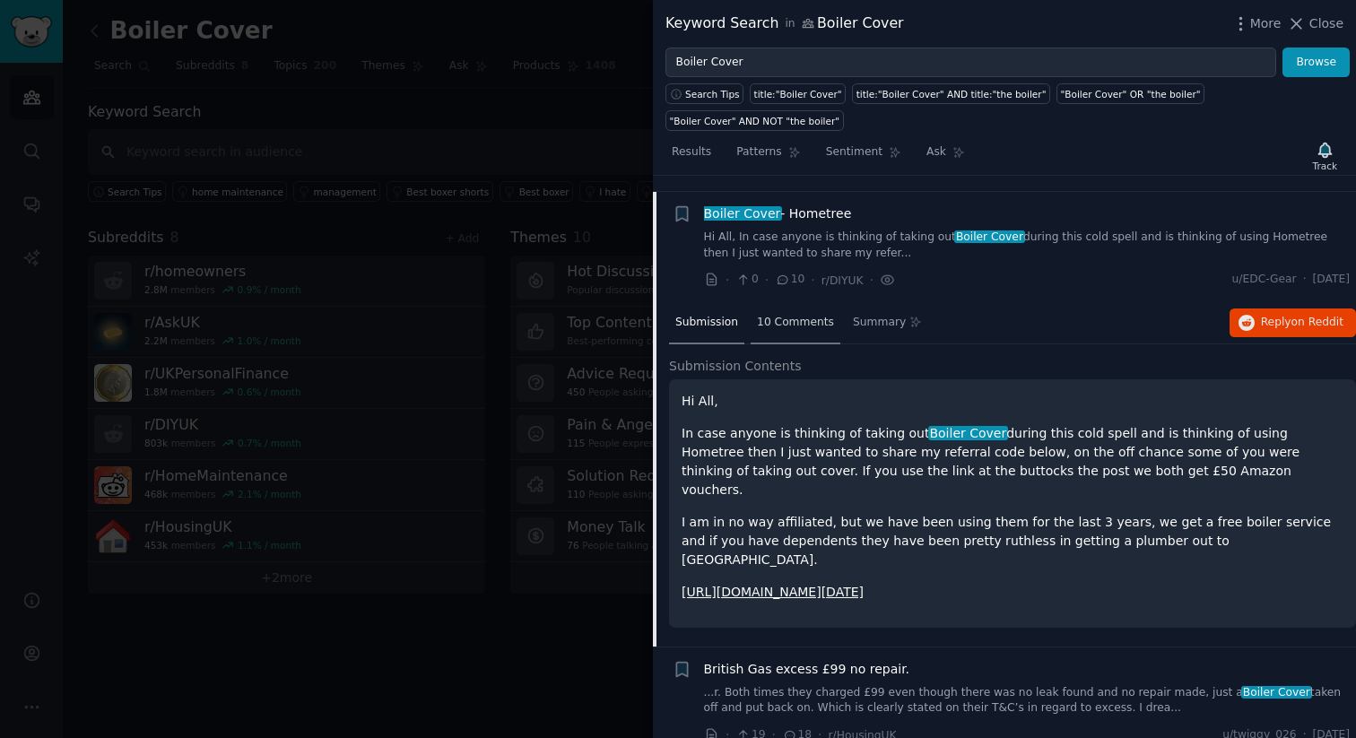
click at [762, 315] on span "10 Comments" at bounding box center [795, 323] width 77 height 16
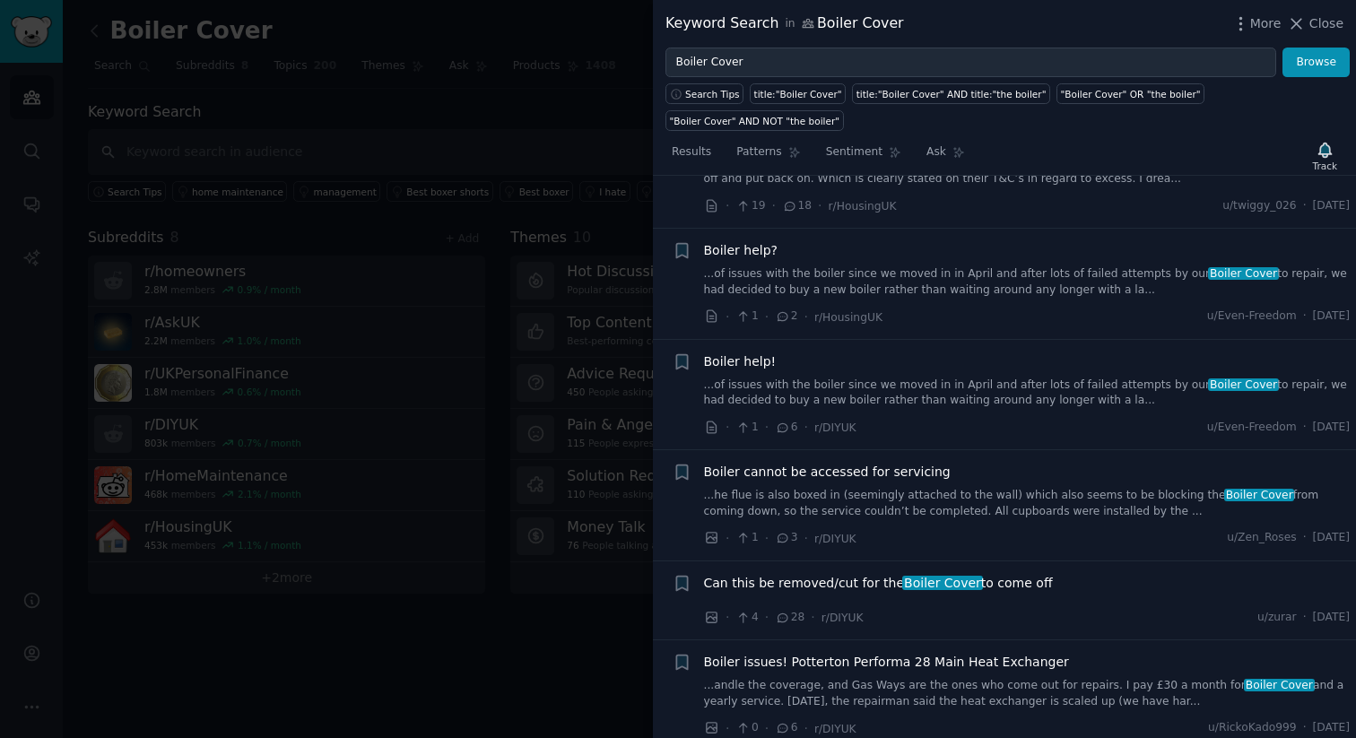
scroll to position [1572, 0]
